Goal: Information Seeking & Learning: Find contact information

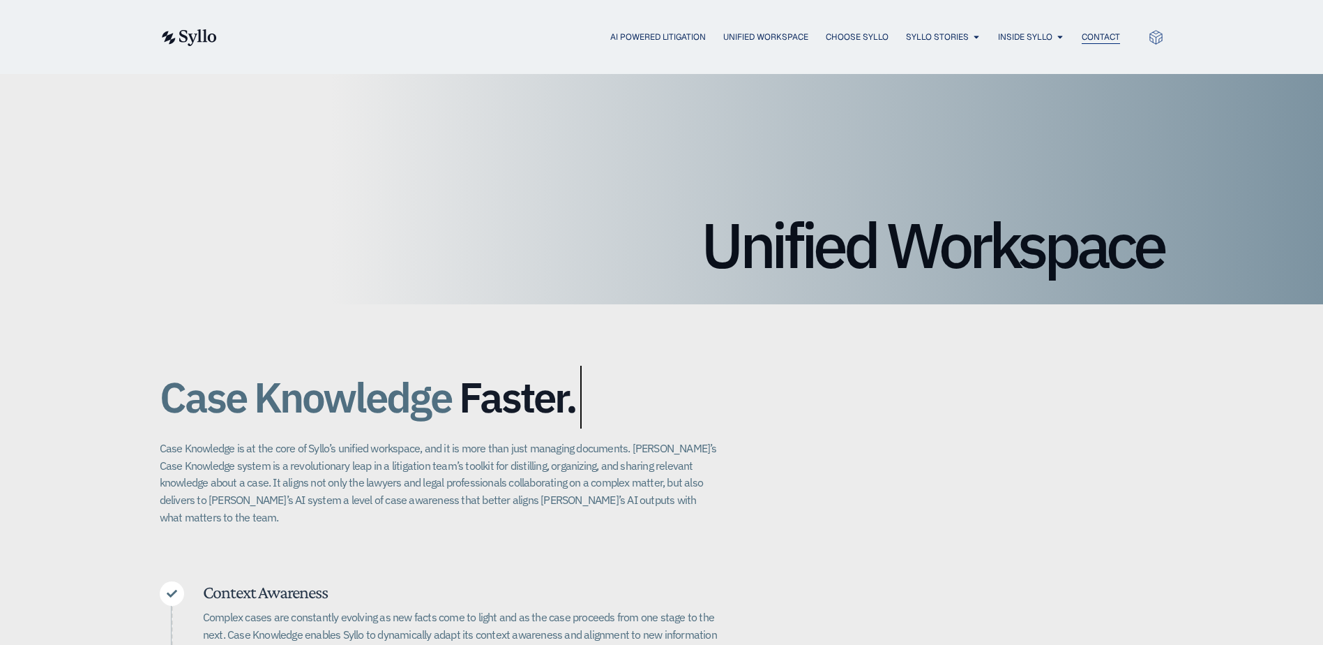
click at [1104, 36] on span "Contact" at bounding box center [1101, 37] width 38 height 13
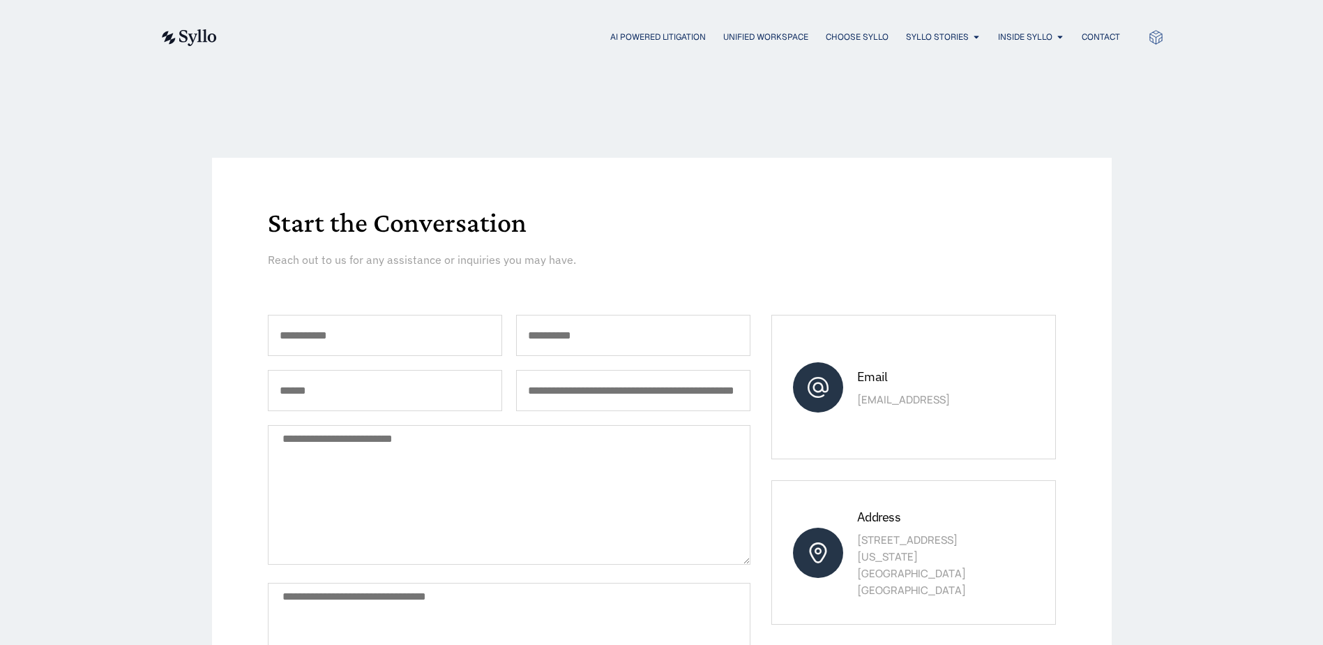
click at [1152, 37] on icon at bounding box center [1156, 37] width 16 height 16
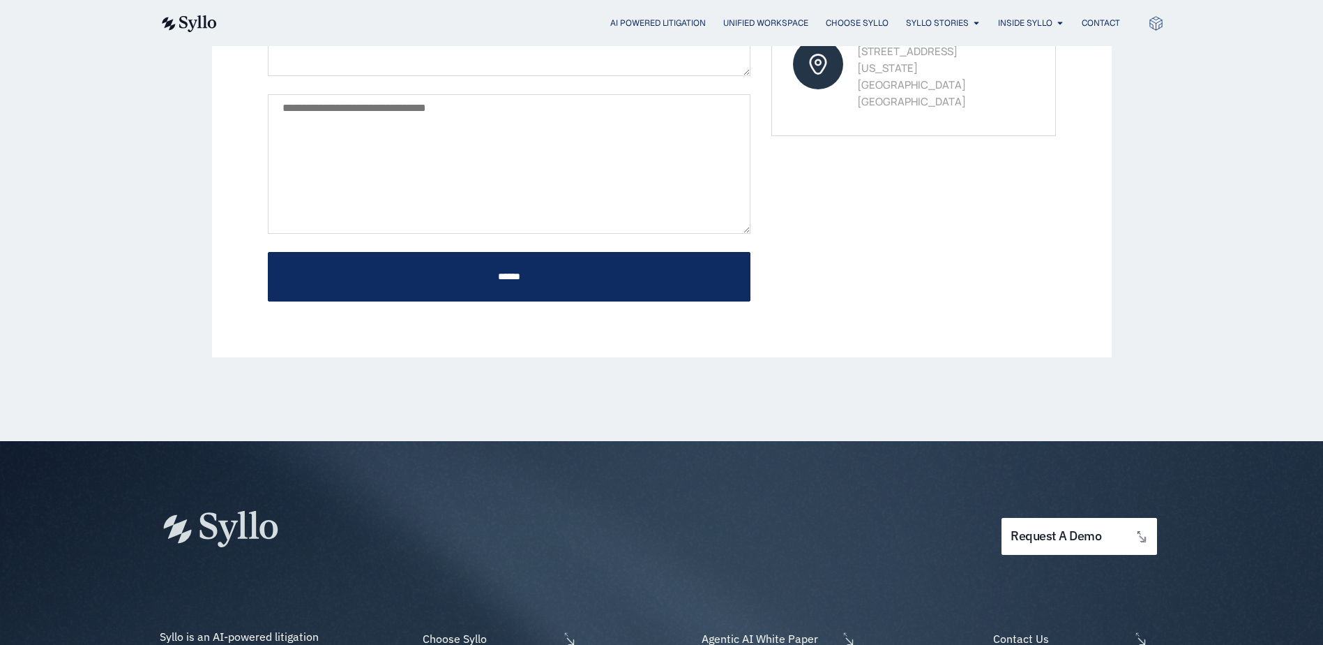
scroll to position [747, 0]
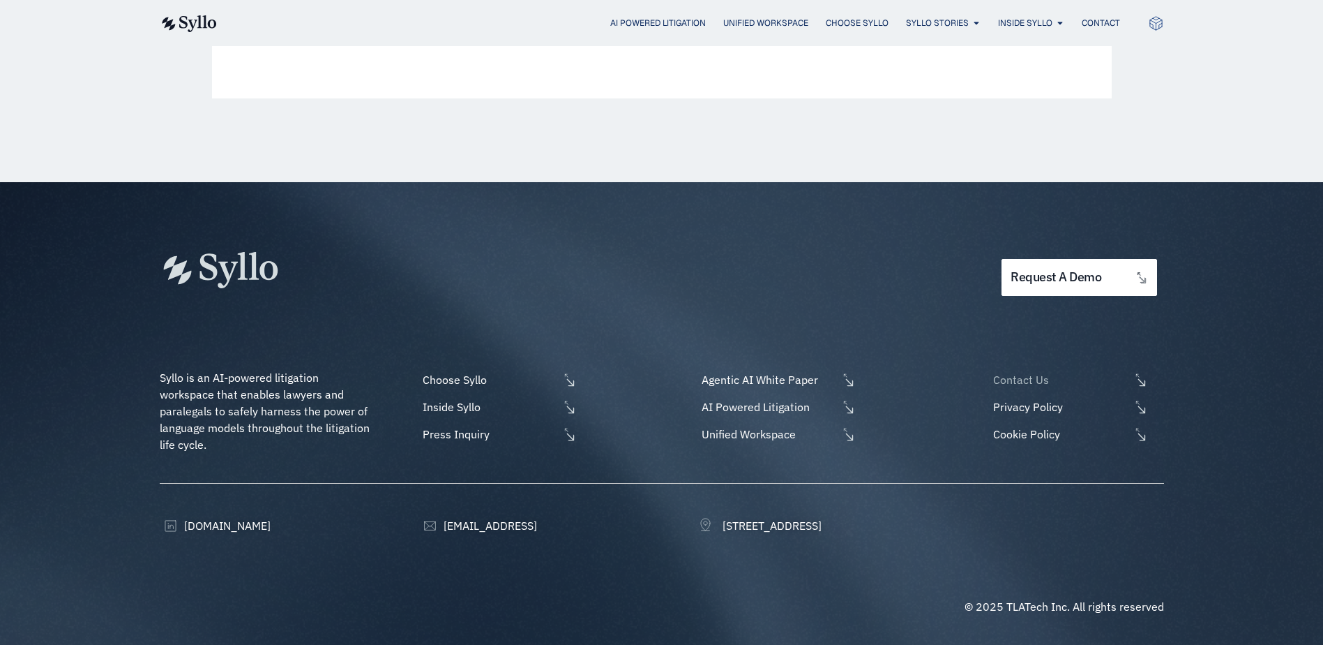
click at [1007, 371] on span "Contact Us" at bounding box center [1060, 379] width 140 height 17
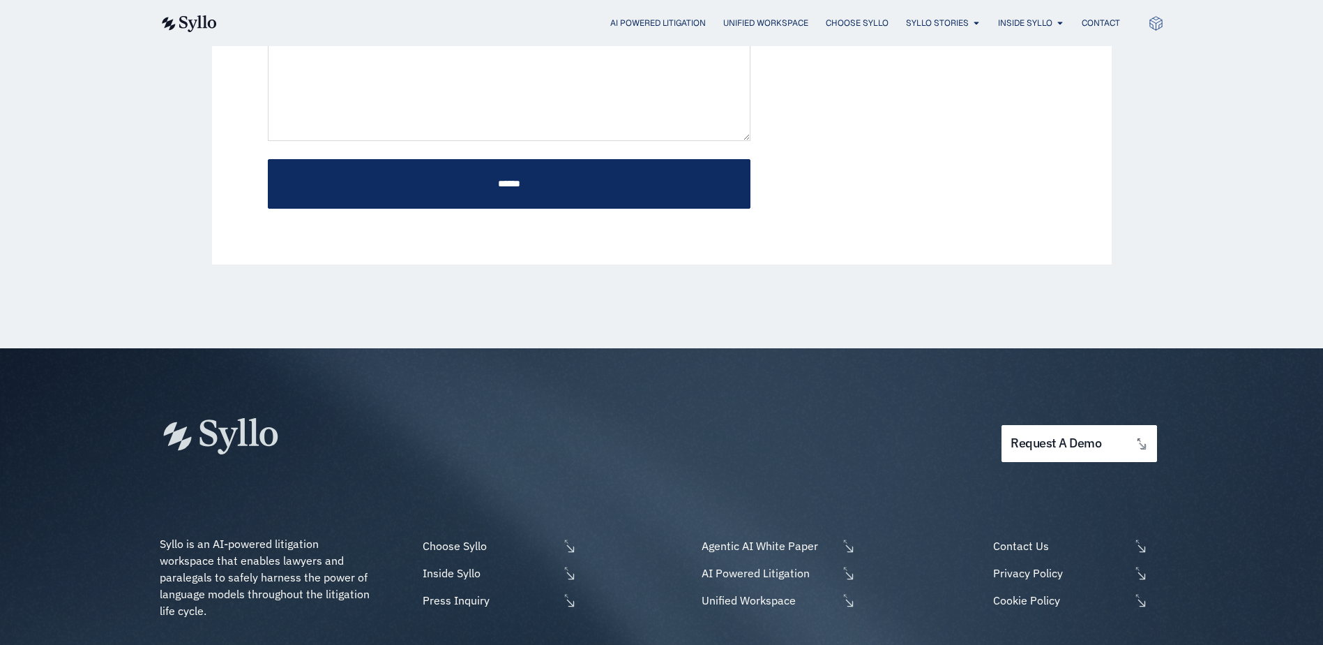
scroll to position [747, 0]
